Goal: Task Accomplishment & Management: Use online tool/utility

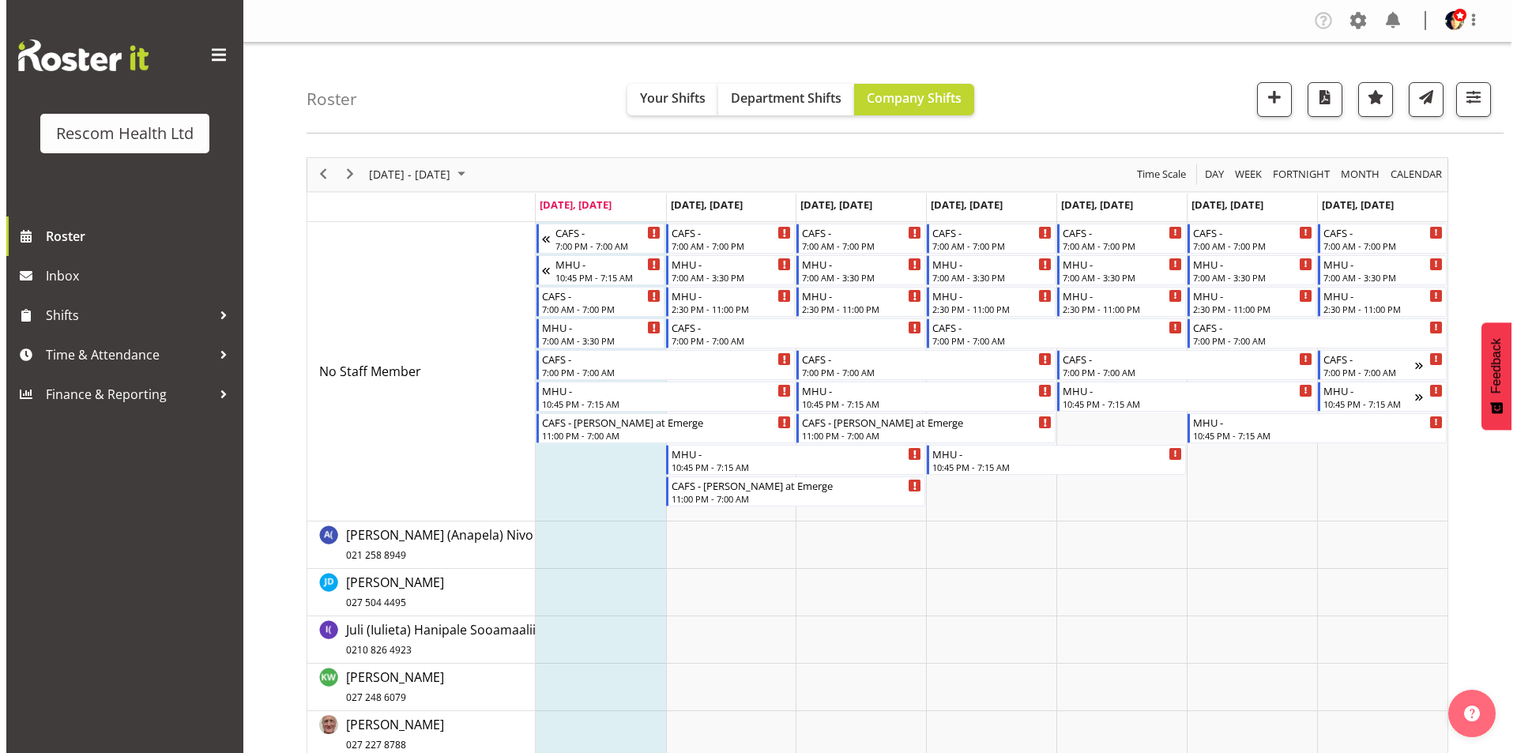
scroll to position [445, 0]
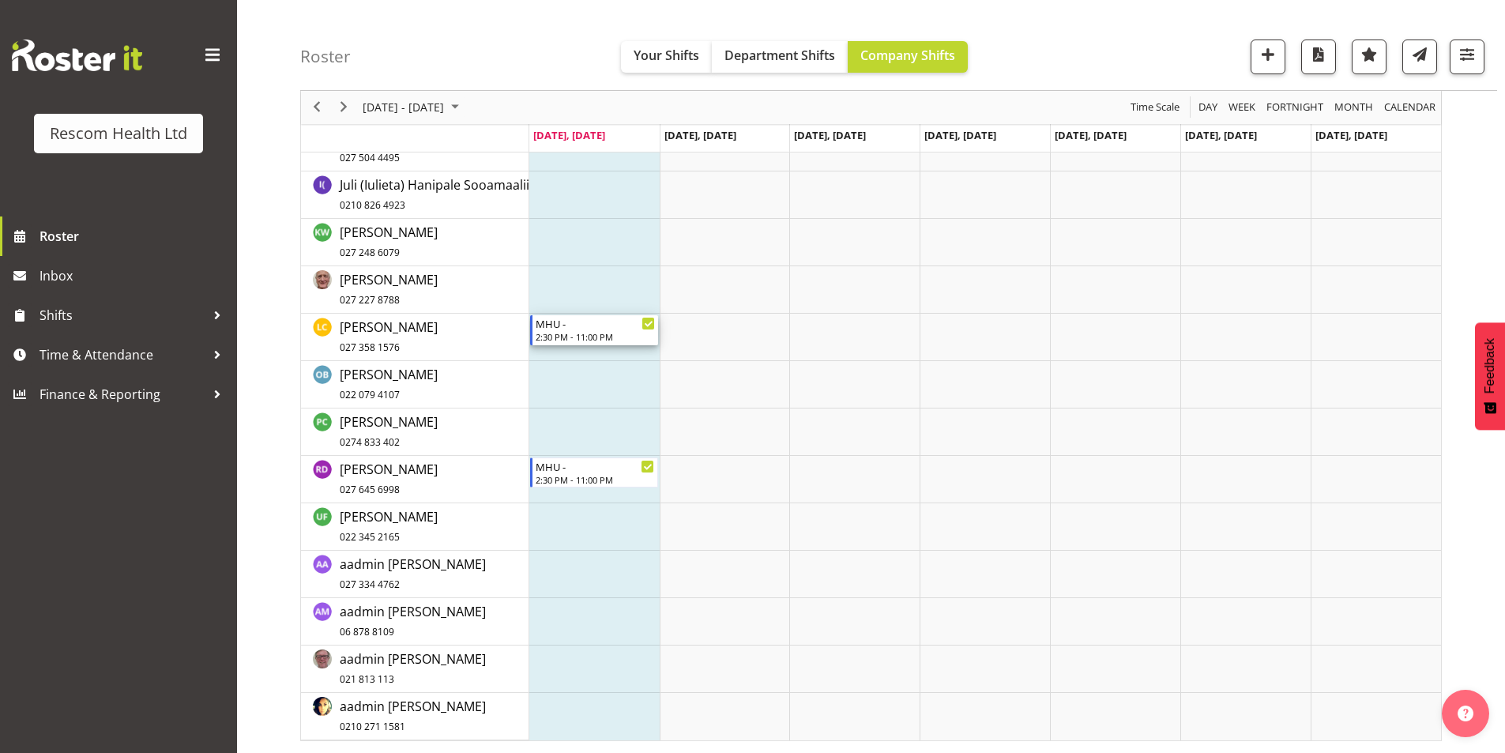
click at [630, 322] on div "MHU -" at bounding box center [596, 323] width 120 height 16
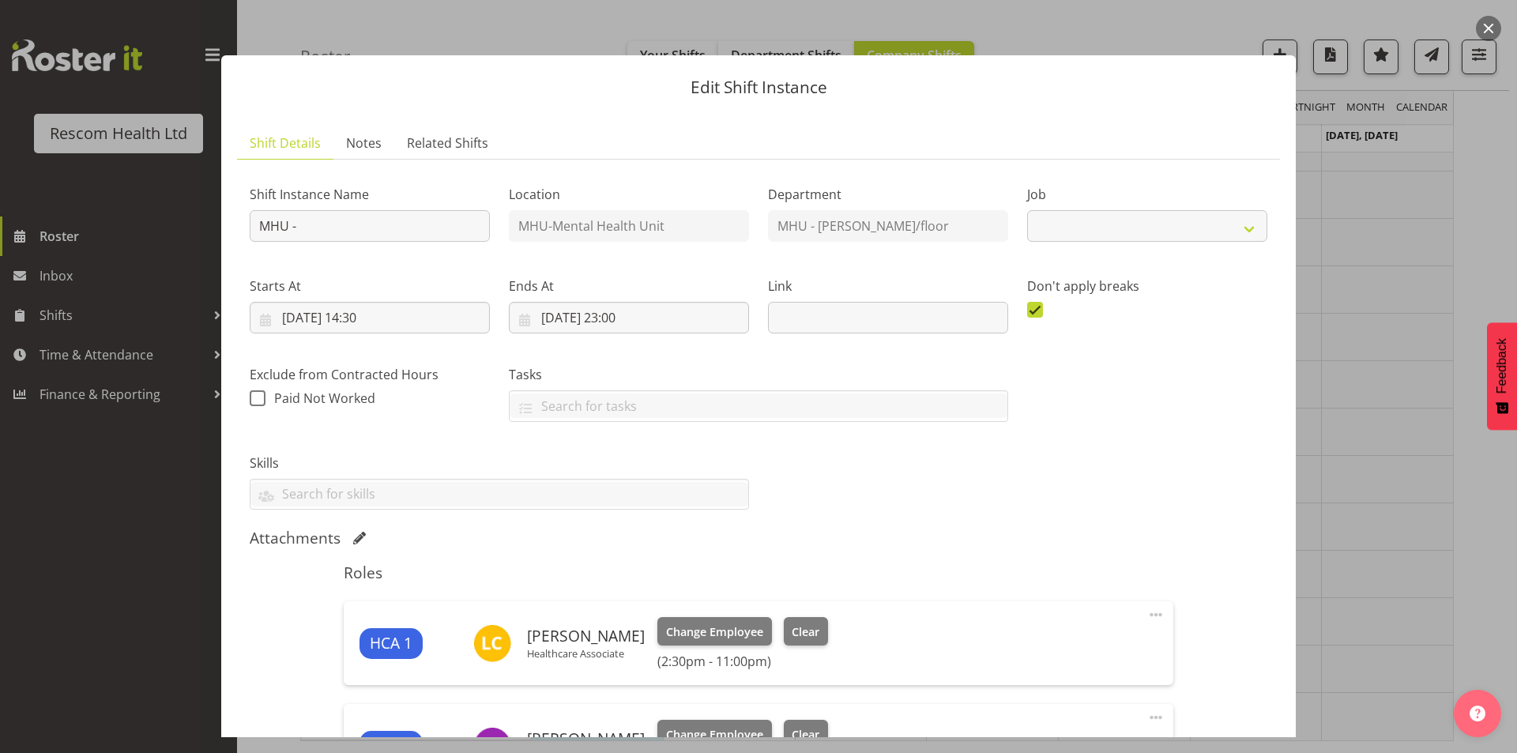
select select "4188"
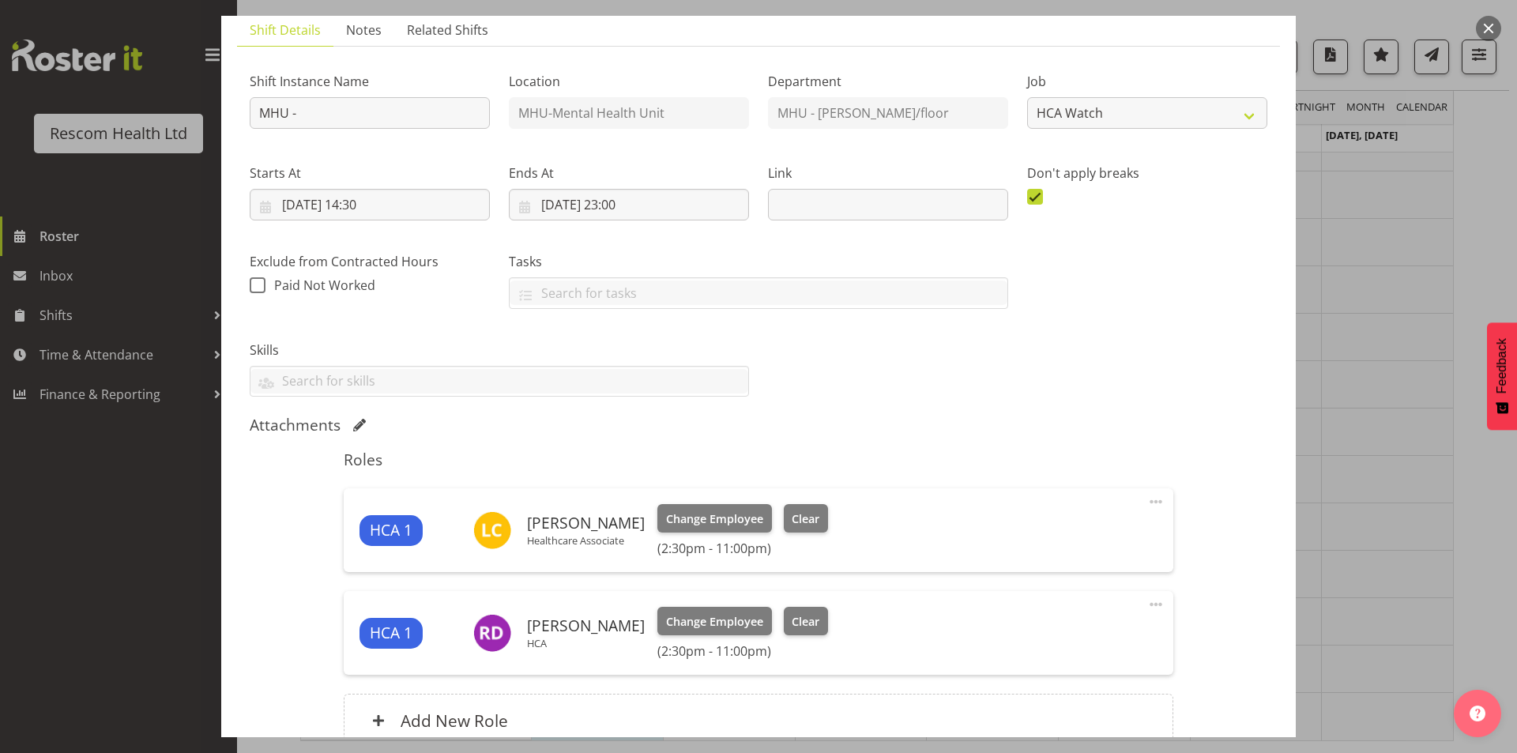
scroll to position [264, 0]
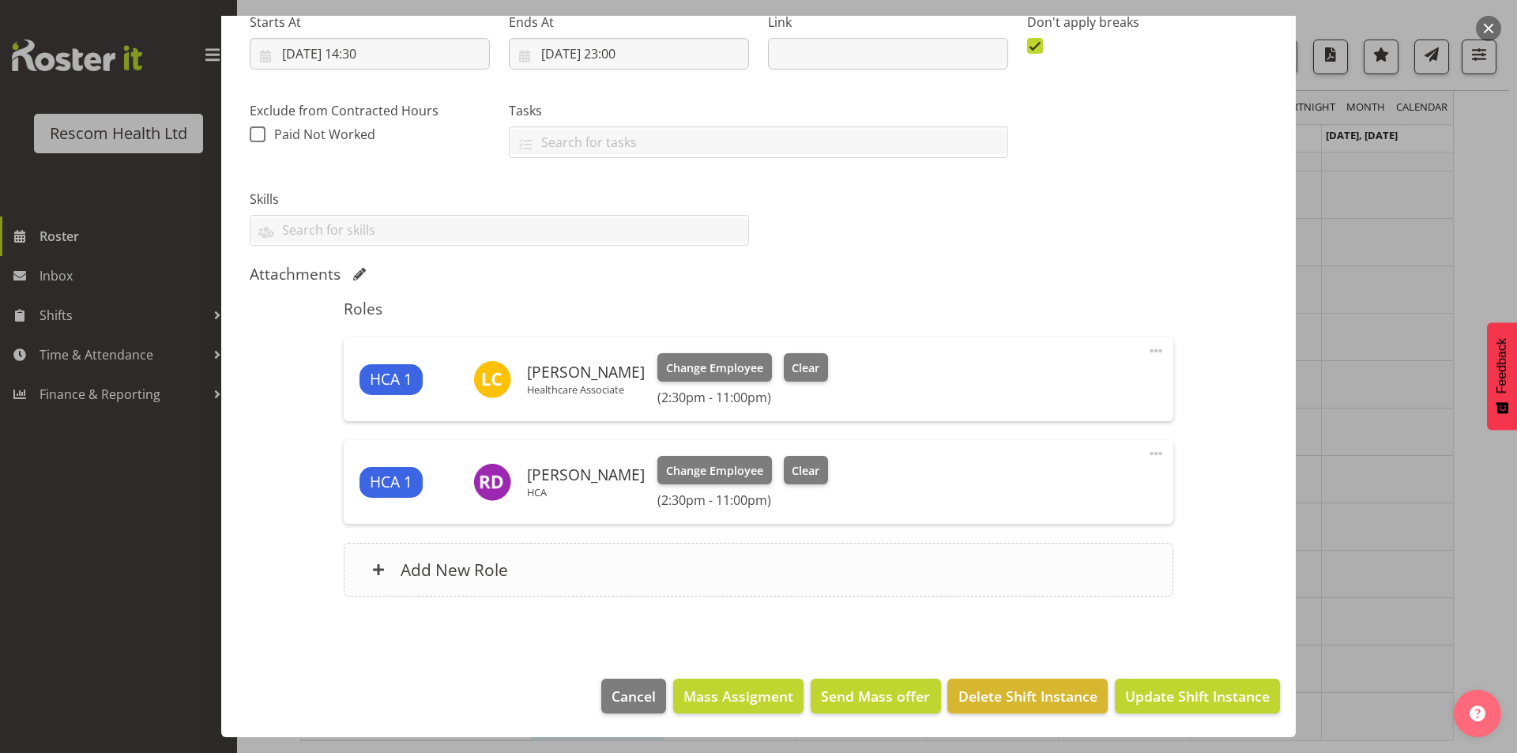
click at [455, 568] on h6 "Add New Role" at bounding box center [454, 569] width 107 height 21
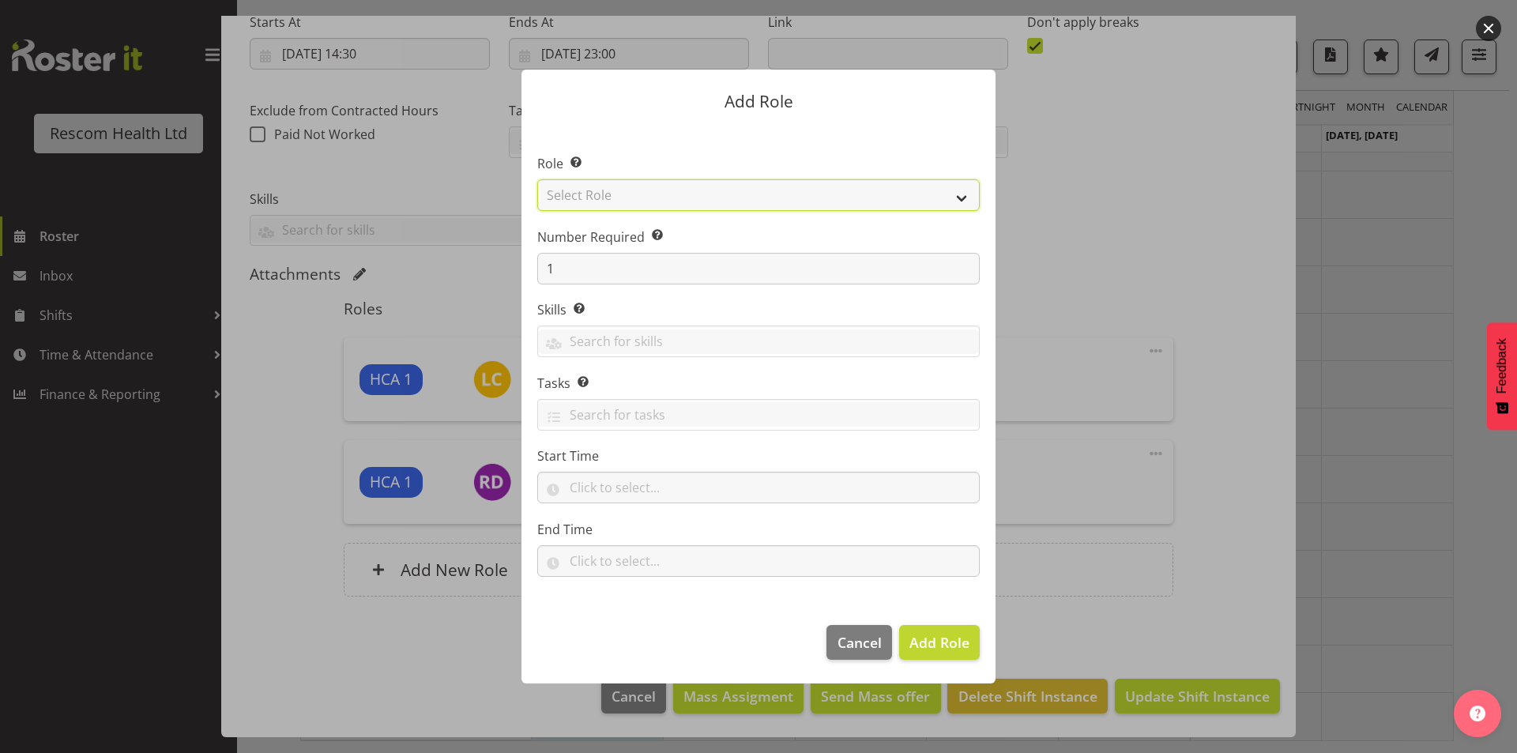
click at [787, 194] on select "Select Role HCA" at bounding box center [758, 195] width 442 height 32
select select "1100"
click at [537, 179] on select "Select Role HCA" at bounding box center [758, 195] width 442 height 32
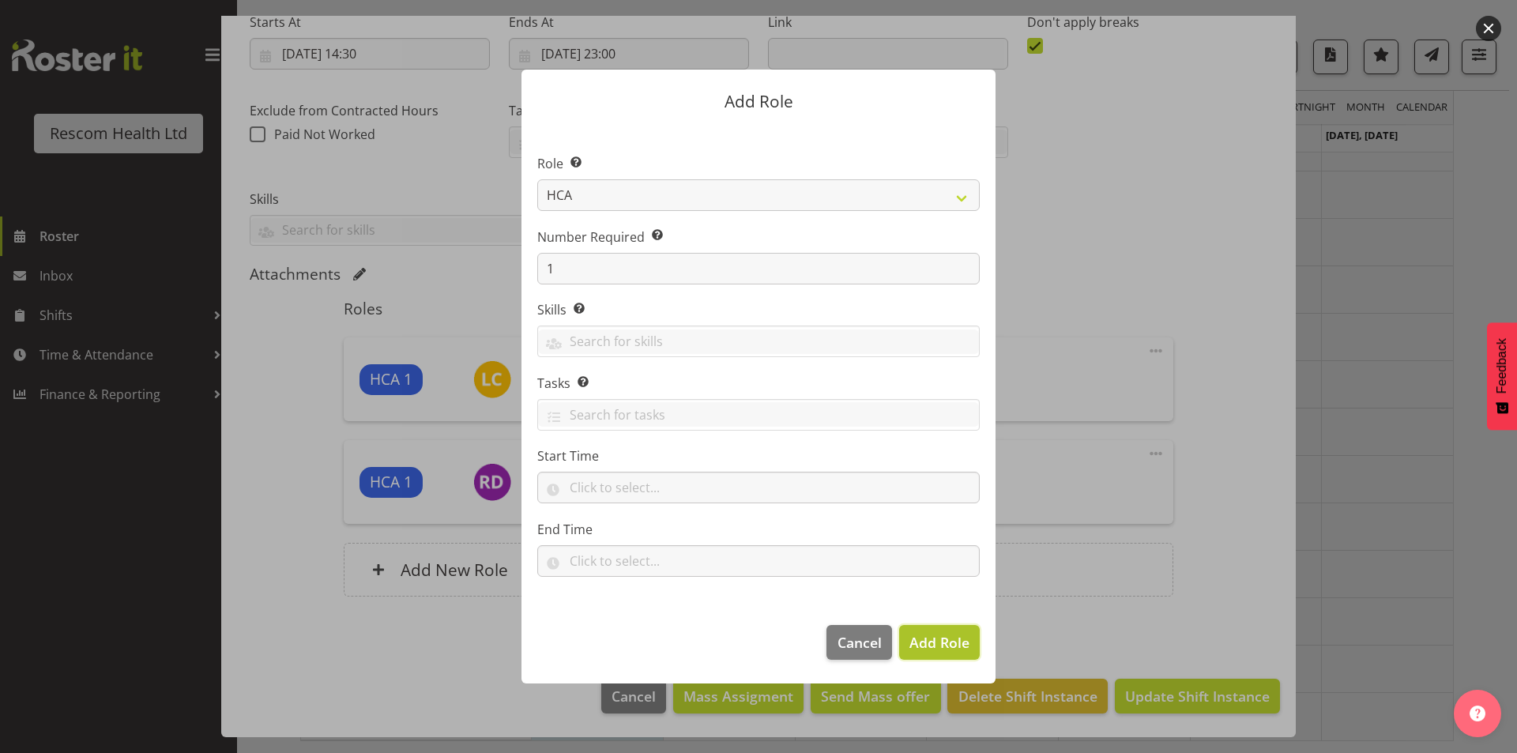
click at [928, 649] on span "Add Role" at bounding box center [939, 642] width 60 height 19
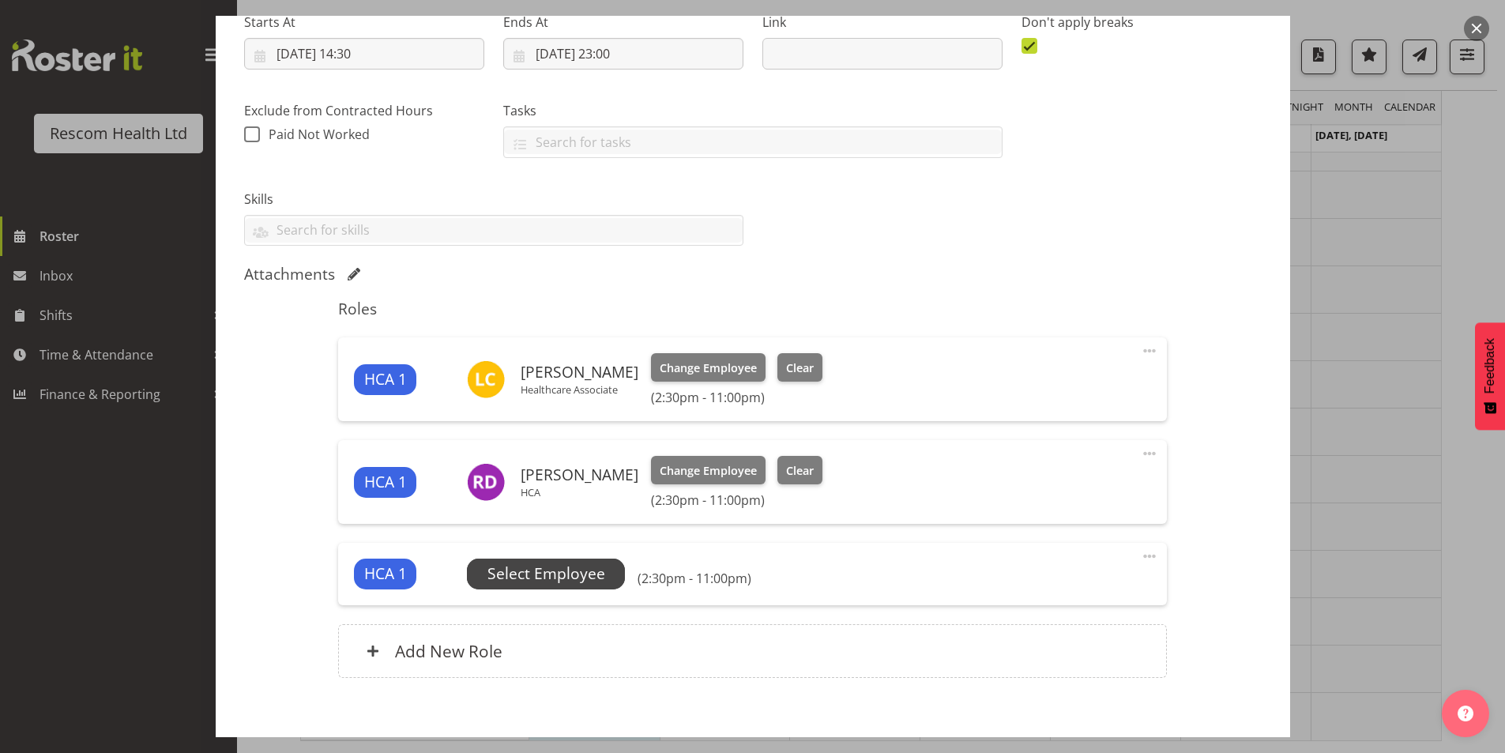
click at [508, 577] on span "Select Employee" at bounding box center [546, 573] width 118 height 23
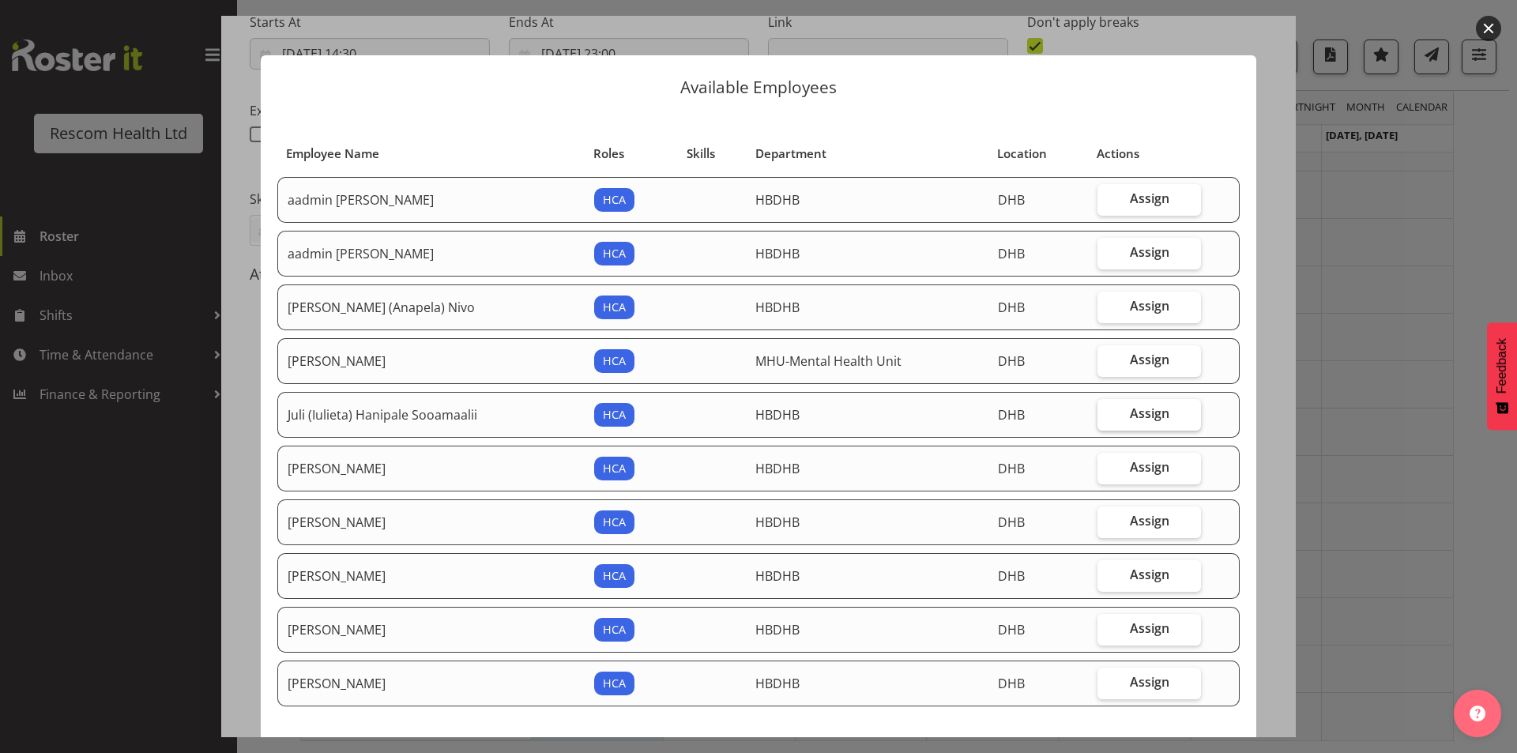
click at [1150, 416] on span "Assign" at bounding box center [1149, 413] width 39 height 16
click at [1108, 416] on input "Assign" at bounding box center [1102, 413] width 10 height 10
checkbox input "true"
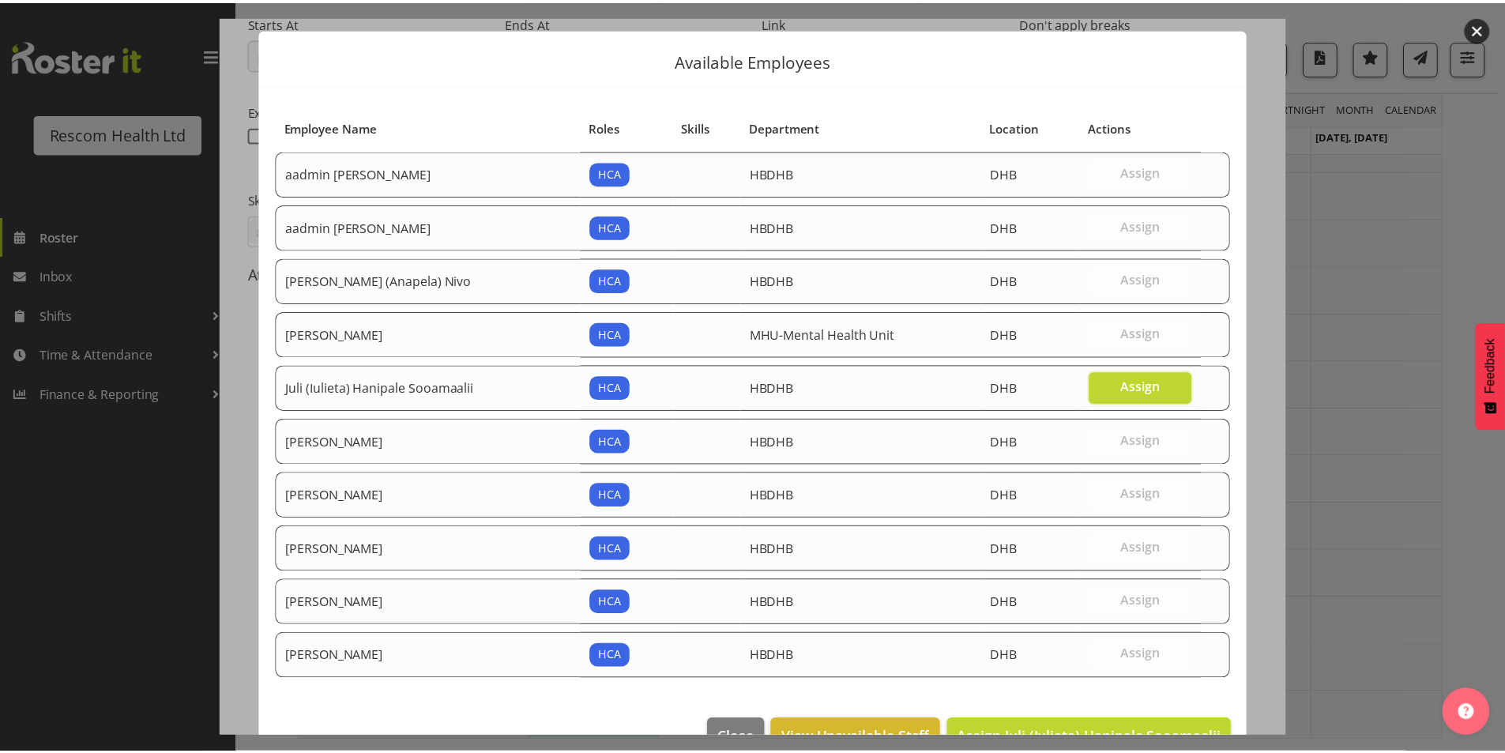
scroll to position [68, 0]
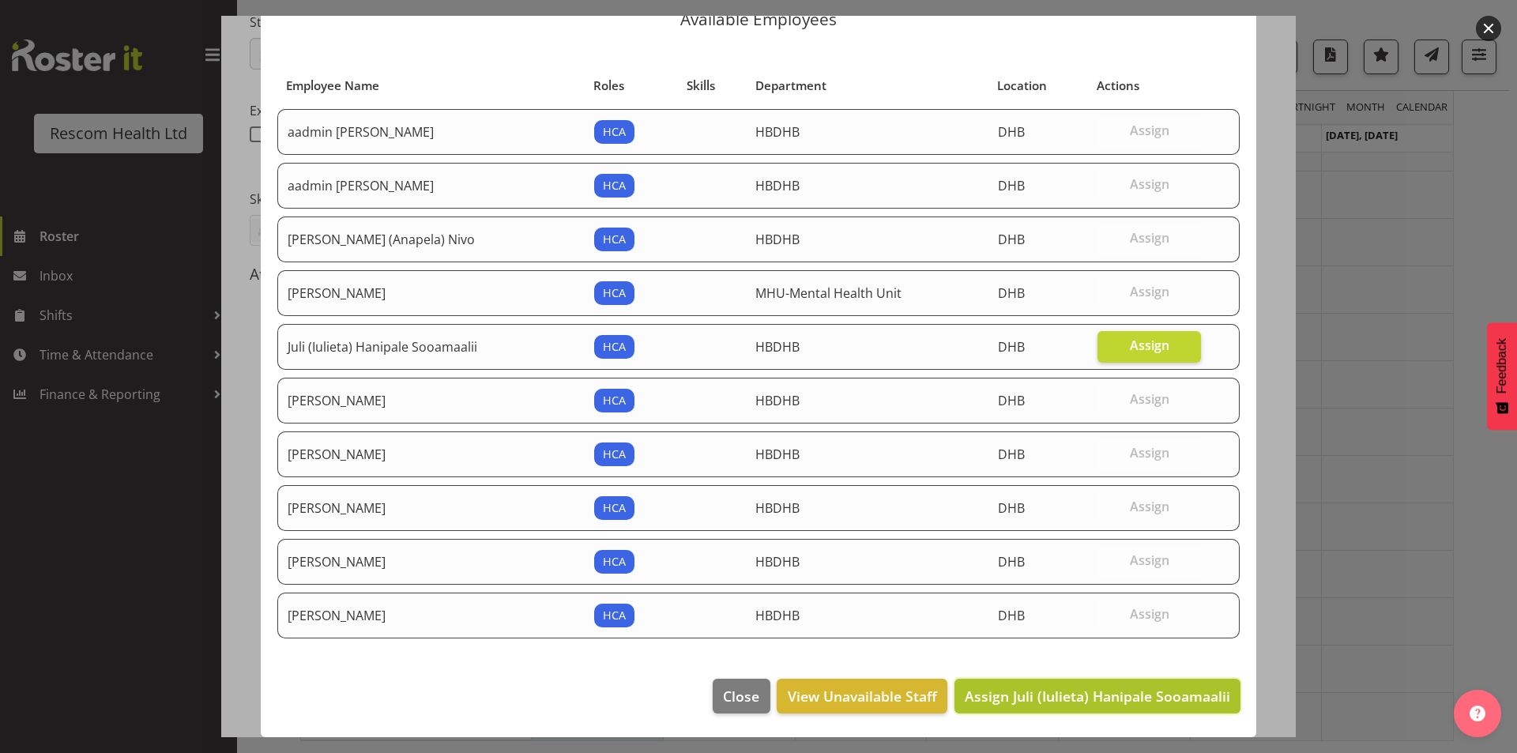
click at [1091, 707] on button "Assign Juli (Iulieta) Hanipale Sooamaalii" at bounding box center [1097, 696] width 286 height 35
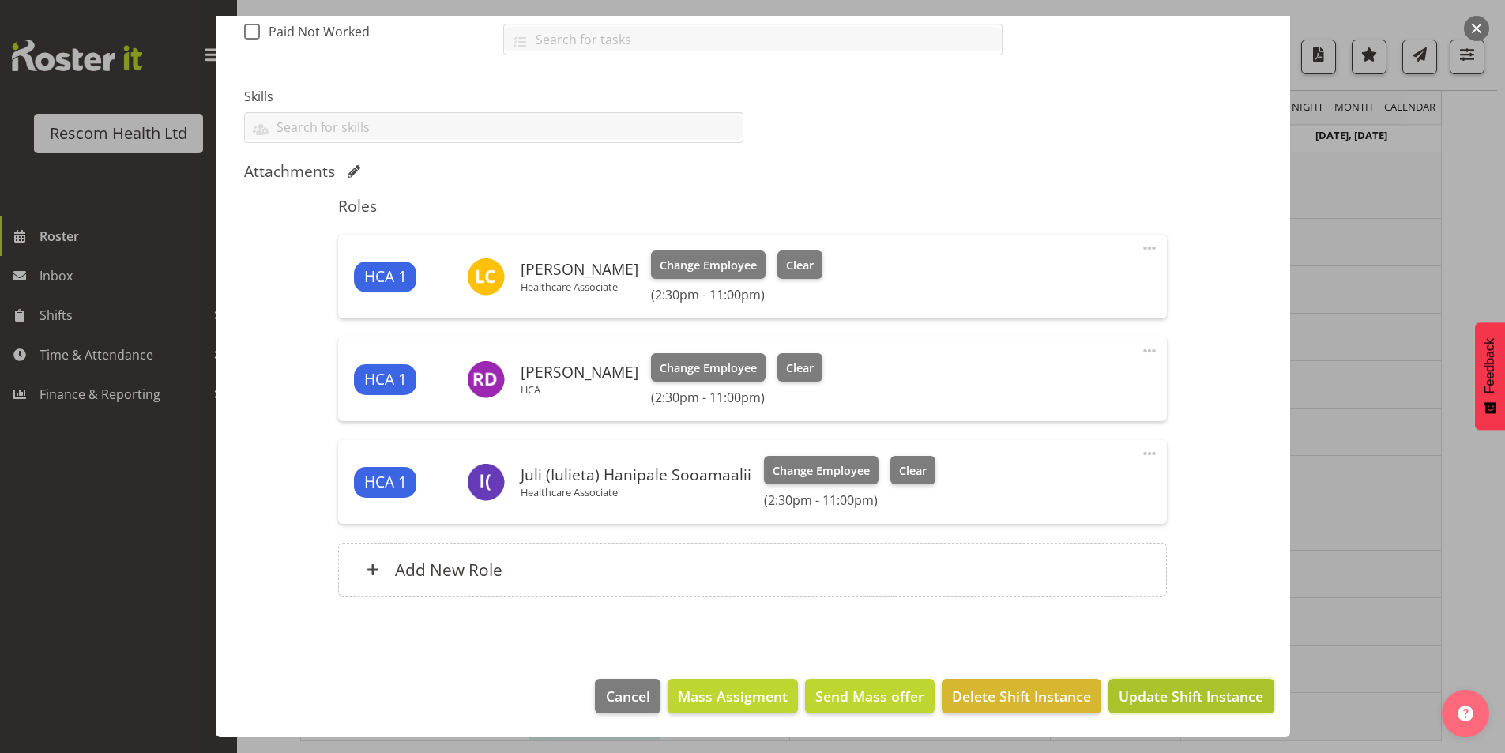
click at [1172, 691] on span "Update Shift Instance" at bounding box center [1191, 696] width 145 height 21
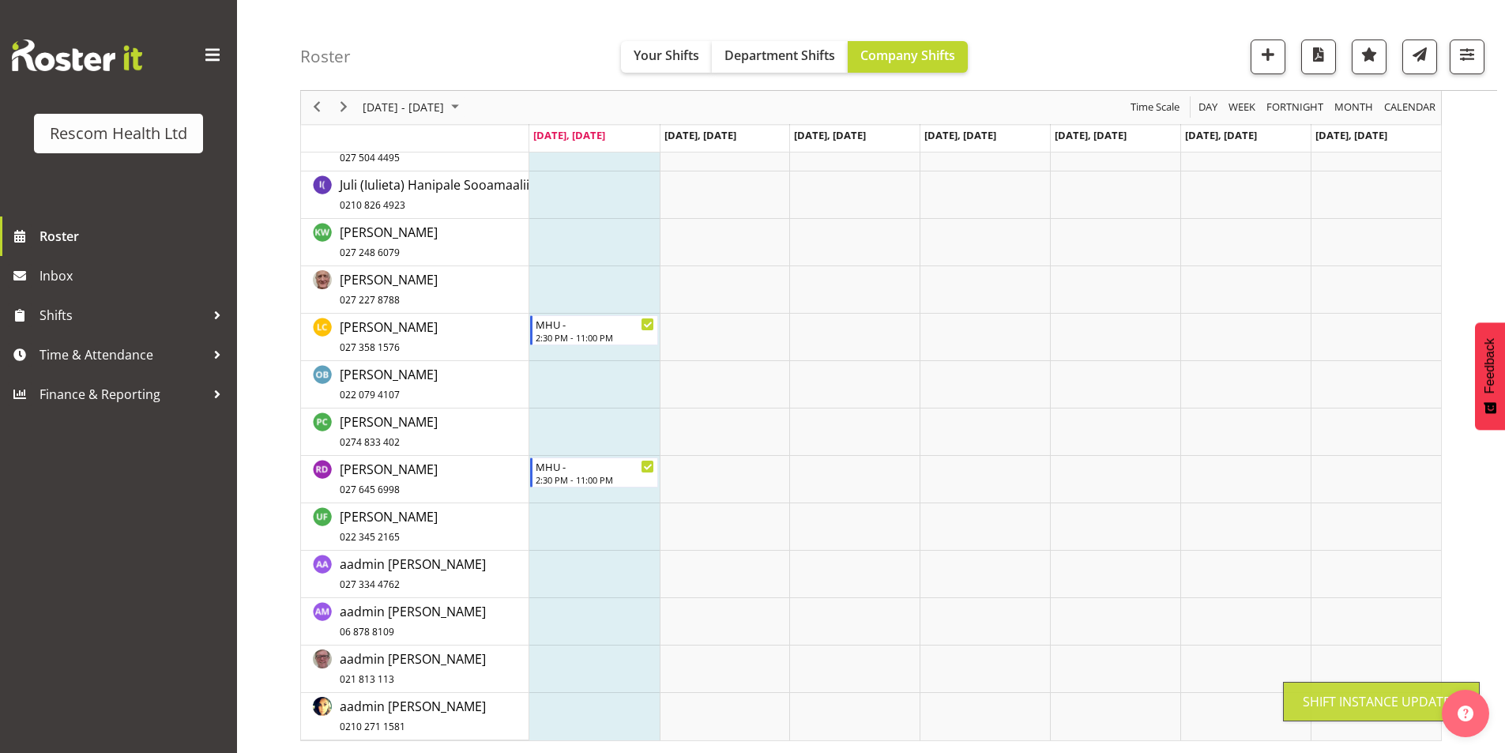
scroll to position [193, 0]
